Goal: Information Seeking & Learning: Learn about a topic

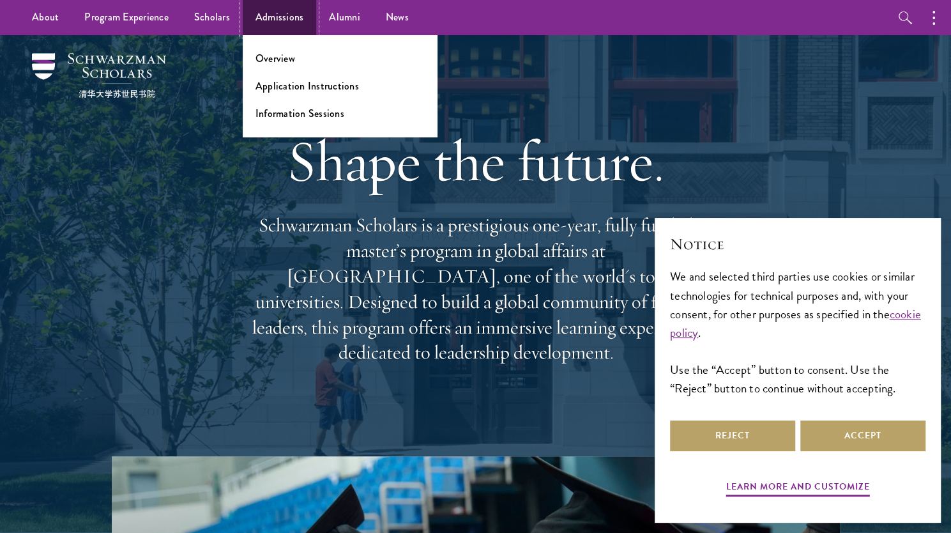
click at [273, 20] on link "Admissions" at bounding box center [280, 17] width 74 height 35
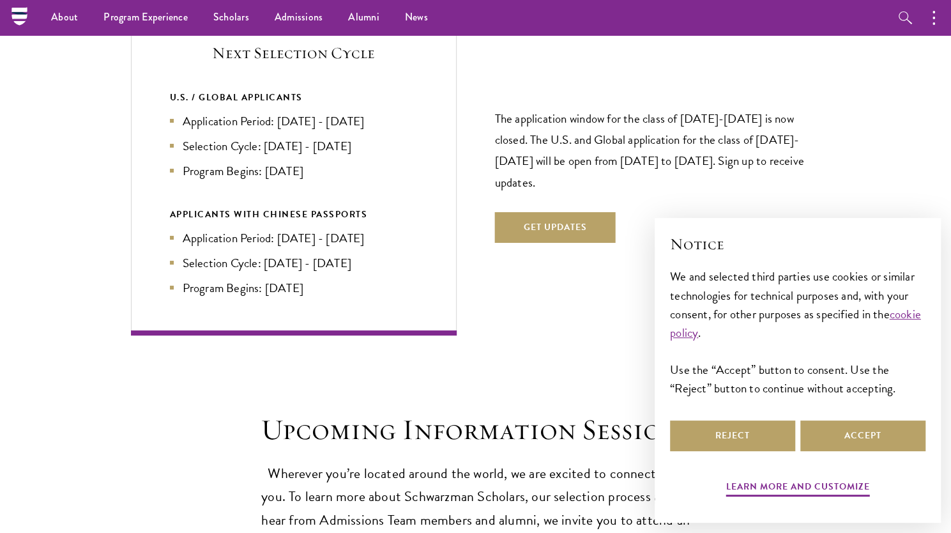
scroll to position [2768, 0]
click at [497, 109] on p "The application window for the class of 2026-2027 is now closed. The U.S. and G…" at bounding box center [658, 151] width 326 height 84
drag, startPoint x: 497, startPoint y: 96, endPoint x: 519, endPoint y: 159, distance: 66.9
click at [519, 159] on p "The application window for the class of 2026-2027 is now closed. The U.S. and G…" at bounding box center [658, 151] width 326 height 84
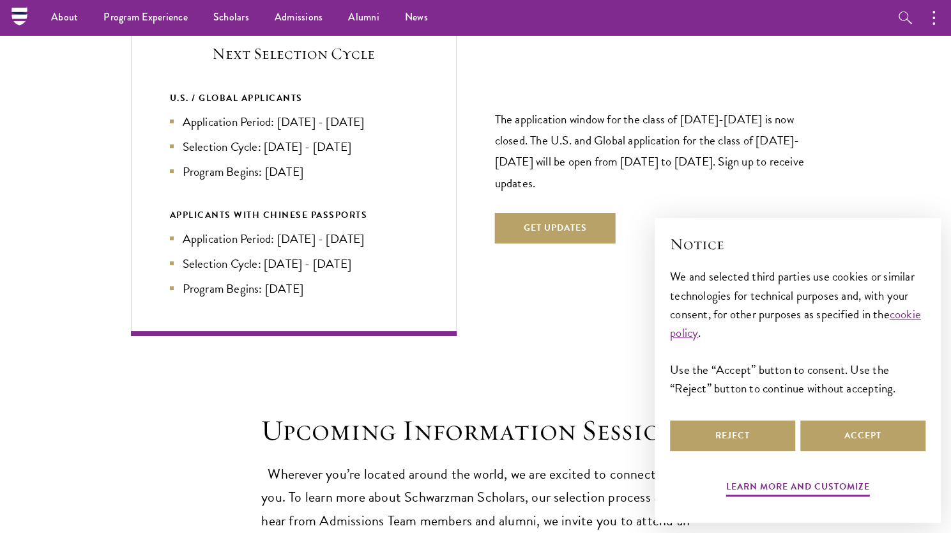
drag, startPoint x: 519, startPoint y: 159, endPoint x: 502, endPoint y: 116, distance: 46.5
click at [502, 116] on p "The application window for the class of 2026-2027 is now closed. The U.S. and G…" at bounding box center [658, 151] width 326 height 84
click at [499, 109] on p "The application window for the class of 2026-2027 is now closed. The U.S. and G…" at bounding box center [658, 151] width 326 height 84
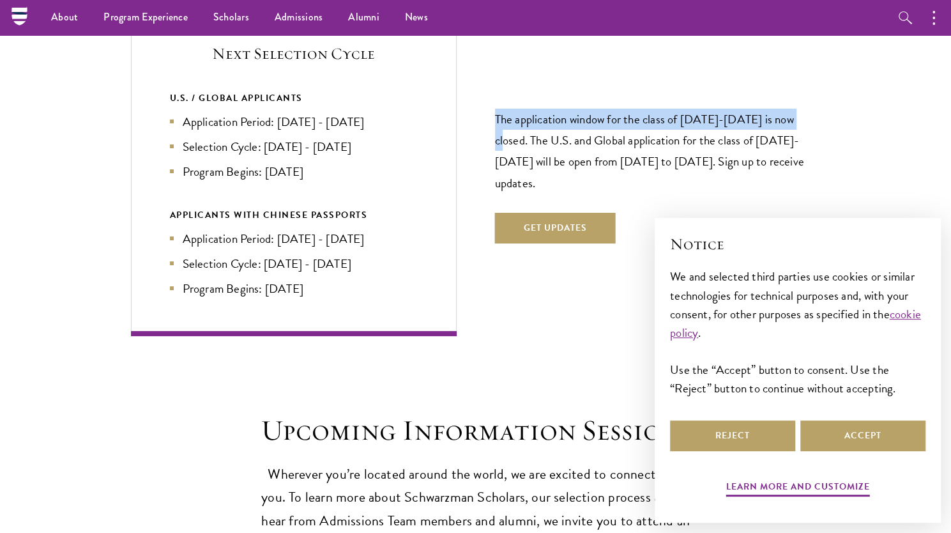
drag, startPoint x: 499, startPoint y: 95, endPoint x: 795, endPoint y: 89, distance: 295.2
click at [795, 109] on p "The application window for the class of 2026-2027 is now closed. The U.S. and G…" at bounding box center [658, 151] width 326 height 84
drag, startPoint x: 795, startPoint y: 89, endPoint x: 685, endPoint y: 88, distance: 109.9
click at [685, 109] on p "The application window for the class of 2026-2027 is now closed. The U.S. and G…" at bounding box center [658, 151] width 326 height 84
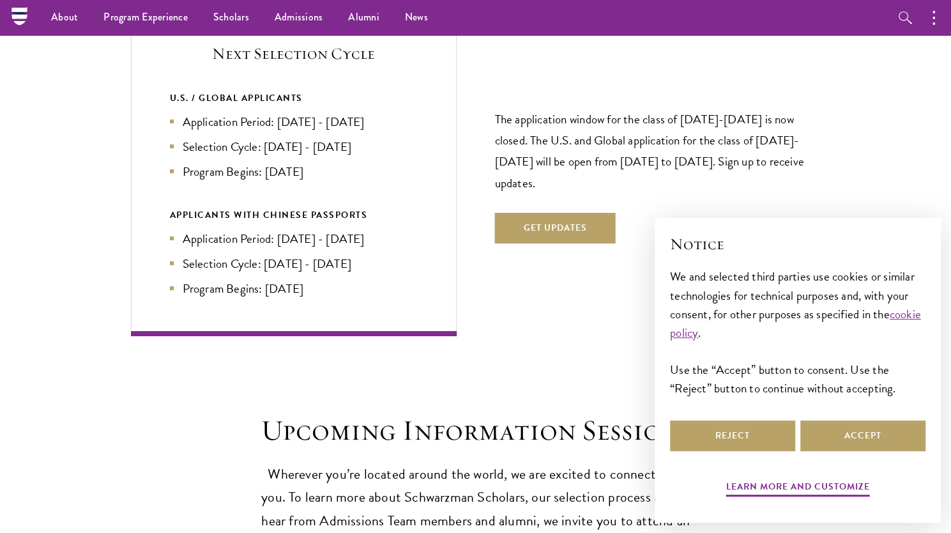
click at [675, 109] on p "The application window for the class of 2026-2027 is now closed. The U.S. and G…" at bounding box center [658, 151] width 326 height 84
drag, startPoint x: 675, startPoint y: 89, endPoint x: 497, endPoint y: 96, distance: 177.7
click at [497, 109] on p "The application window for the class of 2026-2027 is now closed. The U.S. and G…" at bounding box center [658, 151] width 326 height 84
click at [501, 114] on p "The application window for the class of 2026-2027 is now closed. The U.S. and G…" at bounding box center [658, 151] width 326 height 84
drag, startPoint x: 501, startPoint y: 114, endPoint x: 521, endPoint y: 156, distance: 46.0
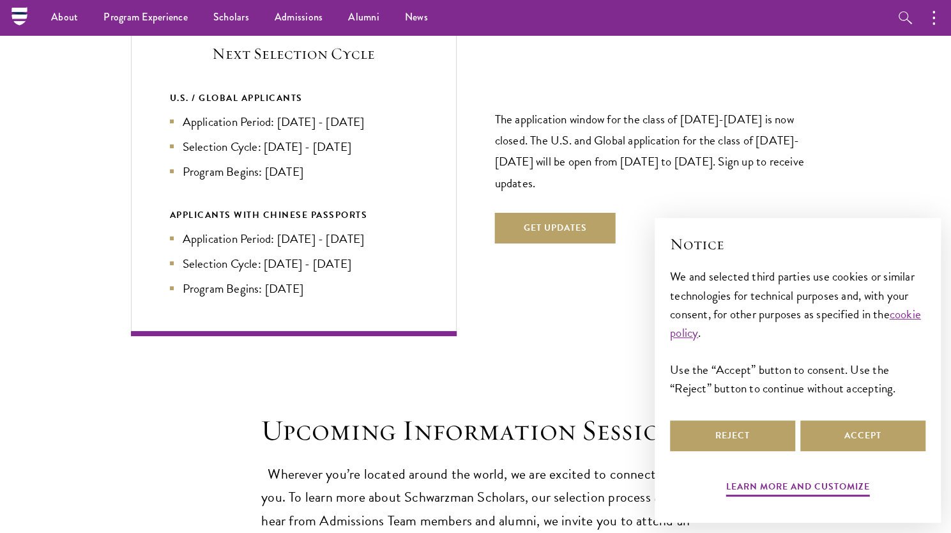
click at [521, 156] on p "The application window for the class of 2026-2027 is now closed. The U.S. and G…" at bounding box center [658, 151] width 326 height 84
